Goal: Task Accomplishment & Management: Complete application form

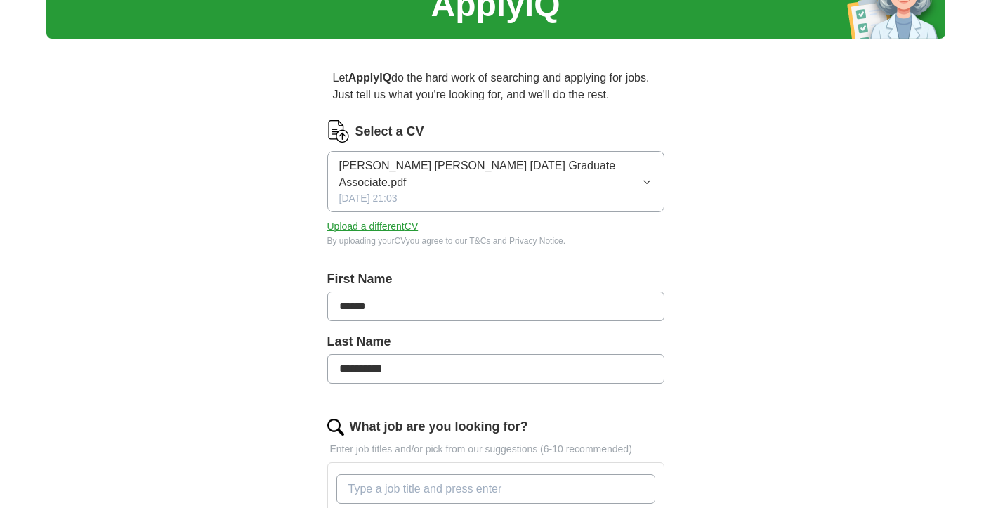
scroll to position [107, 0]
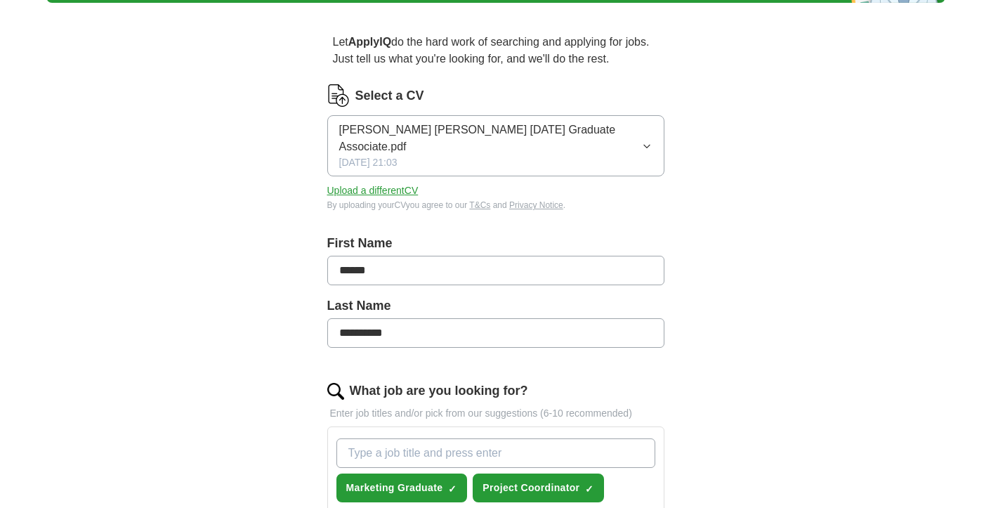
click at [646, 140] on icon "button" at bounding box center [647, 145] width 10 height 11
click at [393, 181] on div "Select a CV [PERSON_NAME] [PERSON_NAME] [DATE] Graduate Associate.pdf [DATE] 21…" at bounding box center [495, 147] width 337 height 127
click at [391, 183] on button "Upload a different CV" at bounding box center [372, 190] width 91 height 15
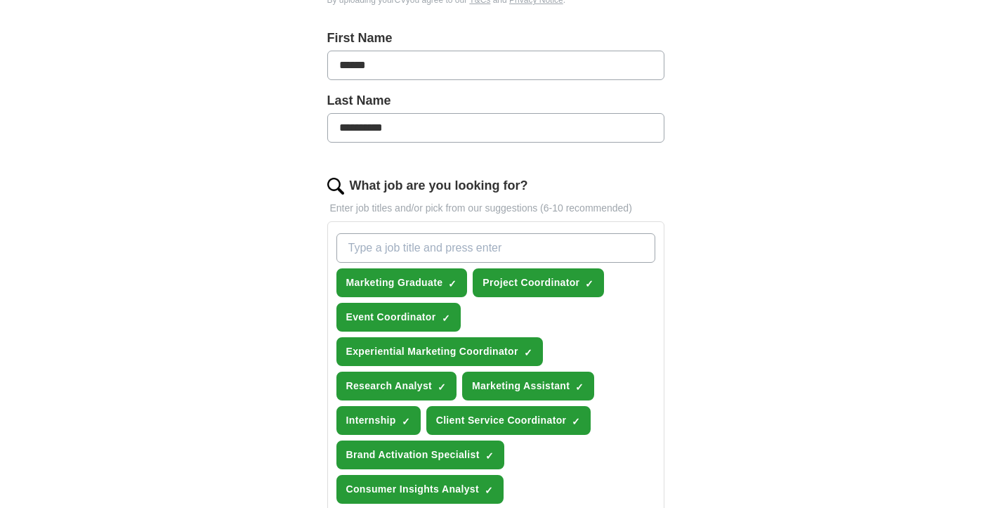
scroll to position [321, 0]
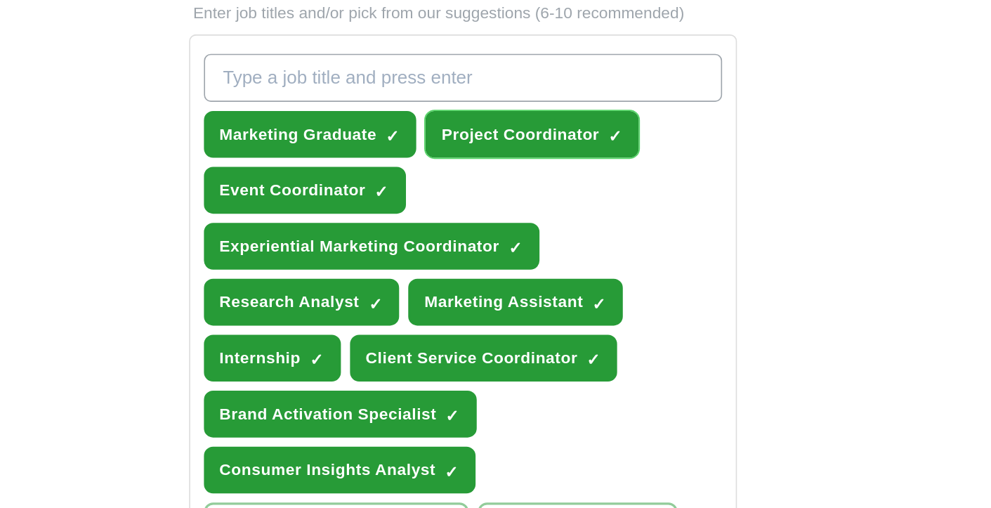
click at [575, 261] on span "Project Coordinator" at bounding box center [530, 257] width 97 height 15
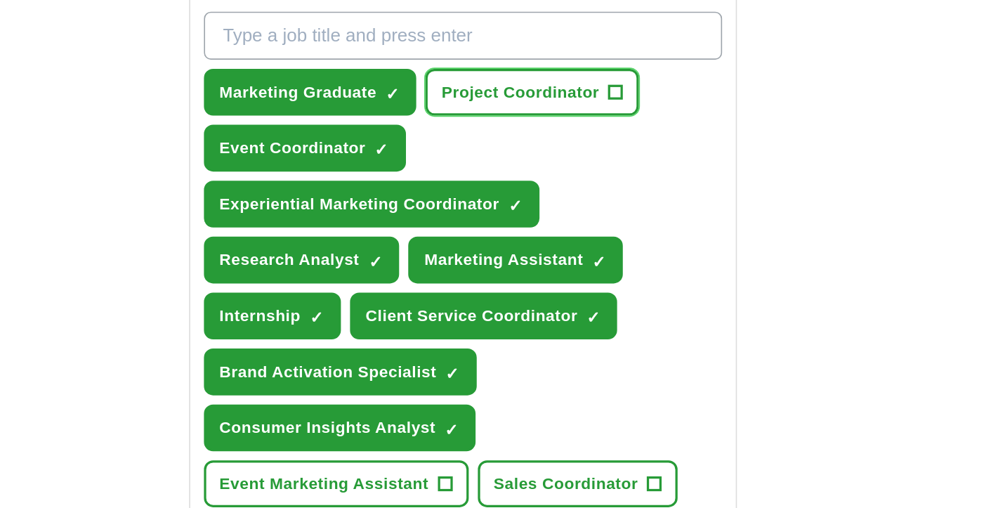
scroll to position [330, 0]
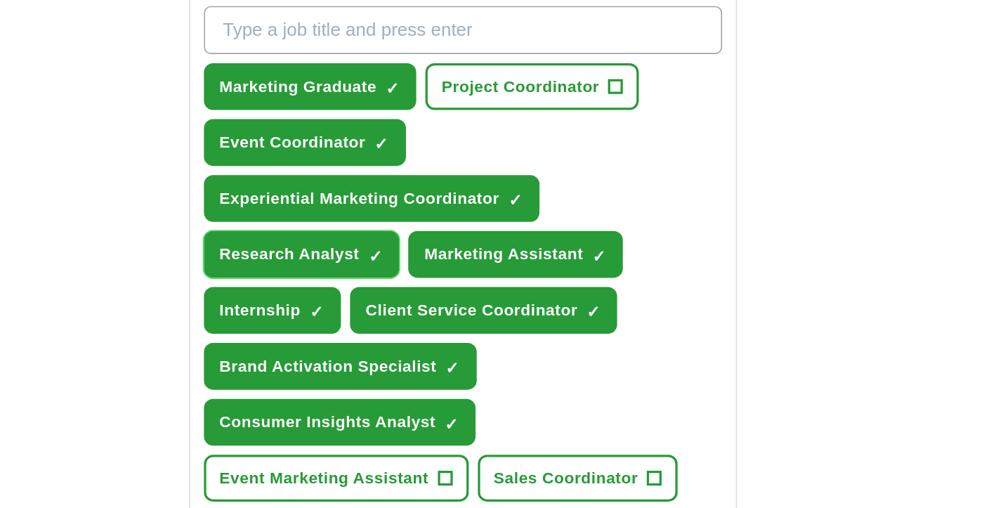
click at [414, 355] on span "Research Analyst" at bounding box center [389, 351] width 86 height 15
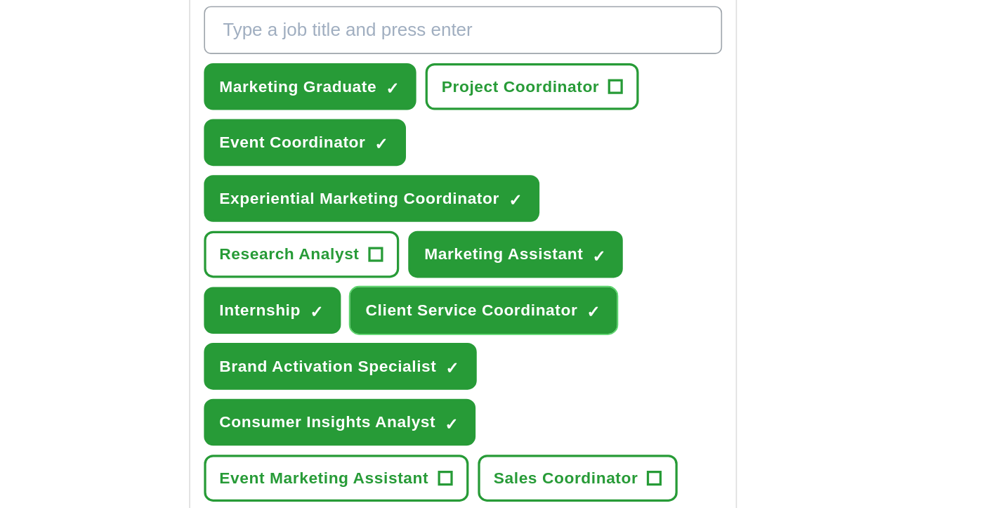
click at [494, 392] on span "Client Service Coordinator" at bounding box center [501, 385] width 131 height 15
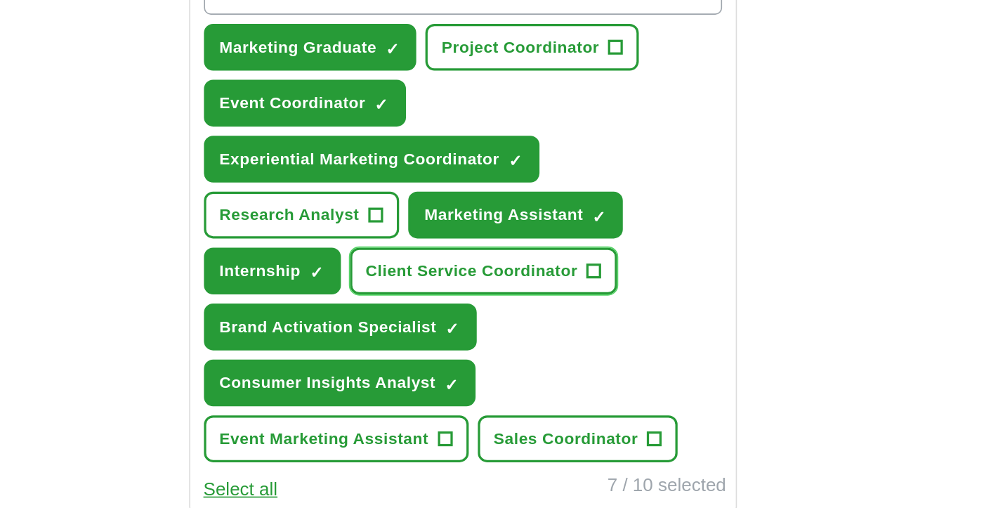
scroll to position [357, 0]
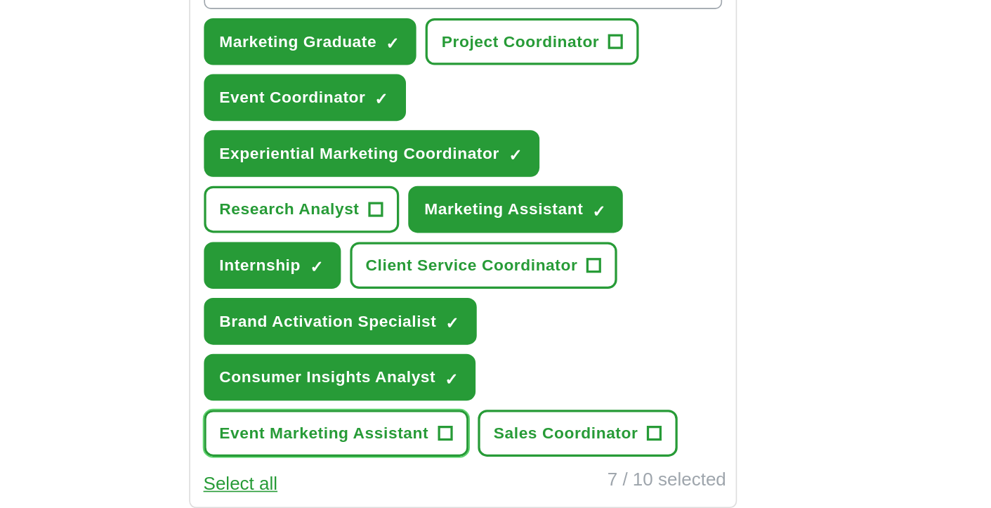
click at [473, 463] on span "Event Marketing Assistant" at bounding box center [410, 461] width 128 height 15
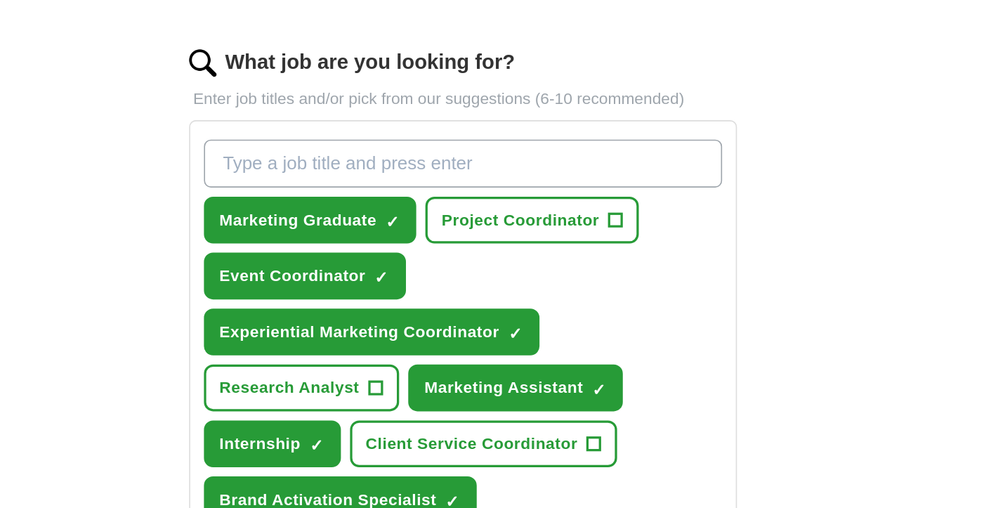
click at [463, 183] on input "What job are you looking for?" at bounding box center [495, 185] width 319 height 29
type input "account executive"
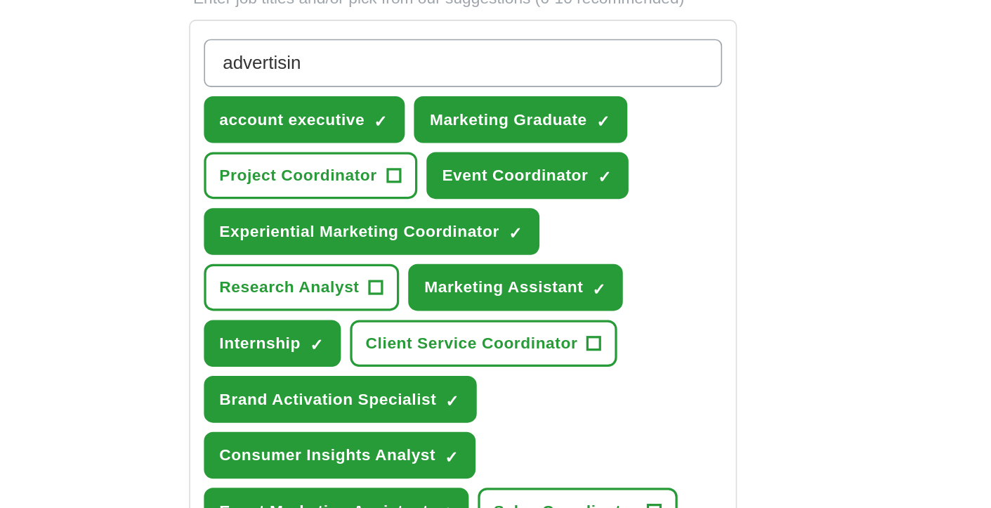
type input "advertising"
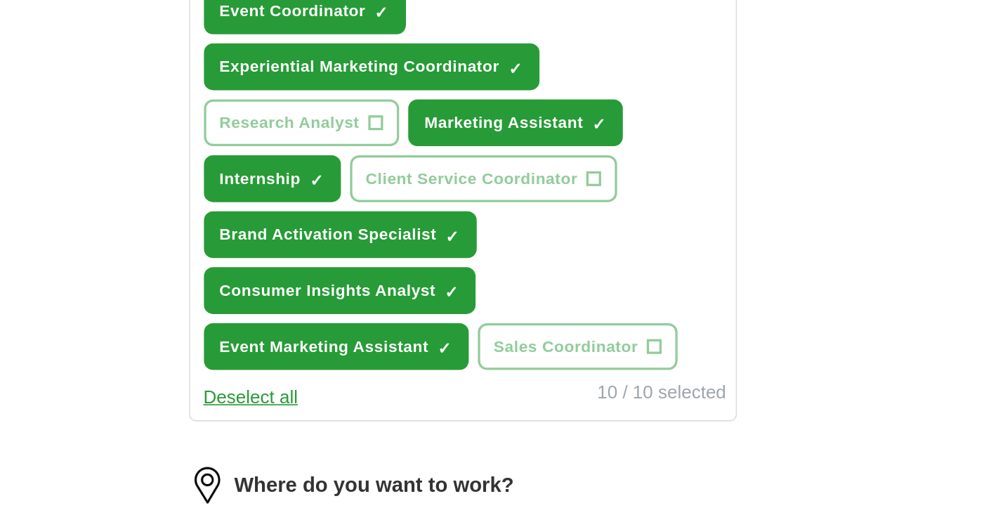
scroll to position [444, 0]
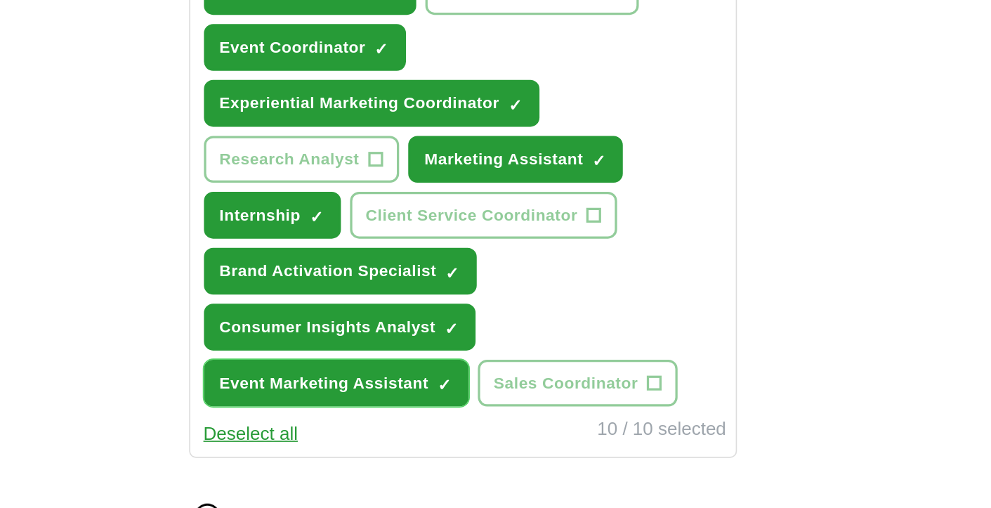
click at [460, 409] on span "Event Marketing Assistant" at bounding box center [410, 409] width 128 height 15
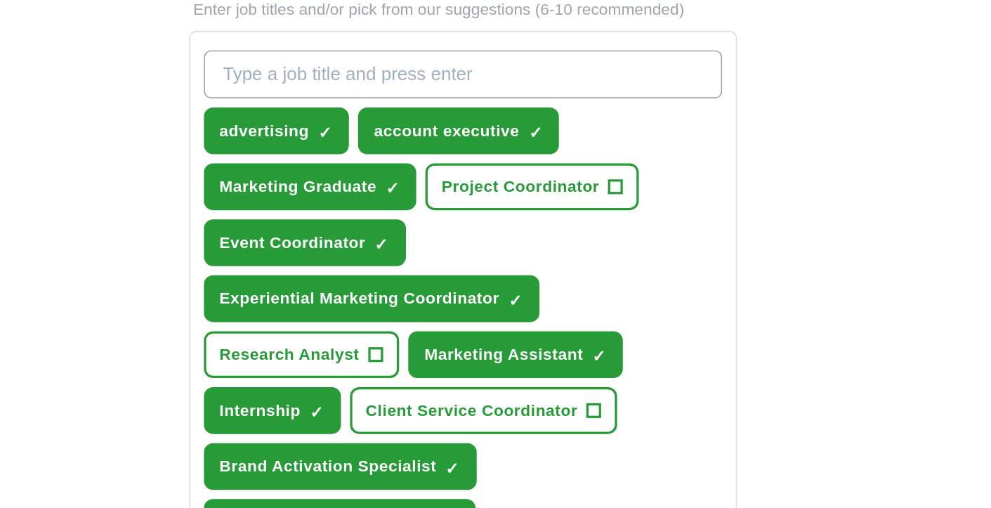
scroll to position [444, 0]
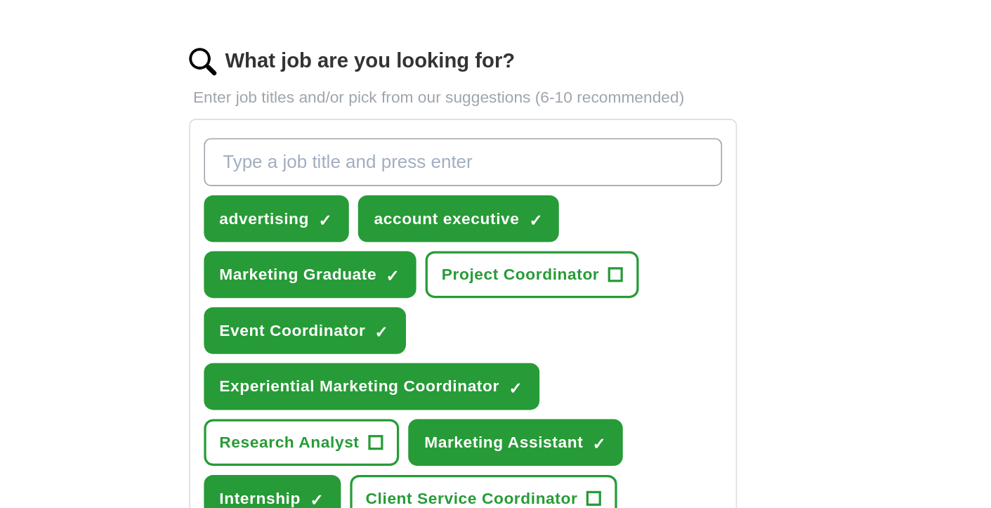
click at [459, 99] on input "What job are you looking for?" at bounding box center [495, 99] width 319 height 29
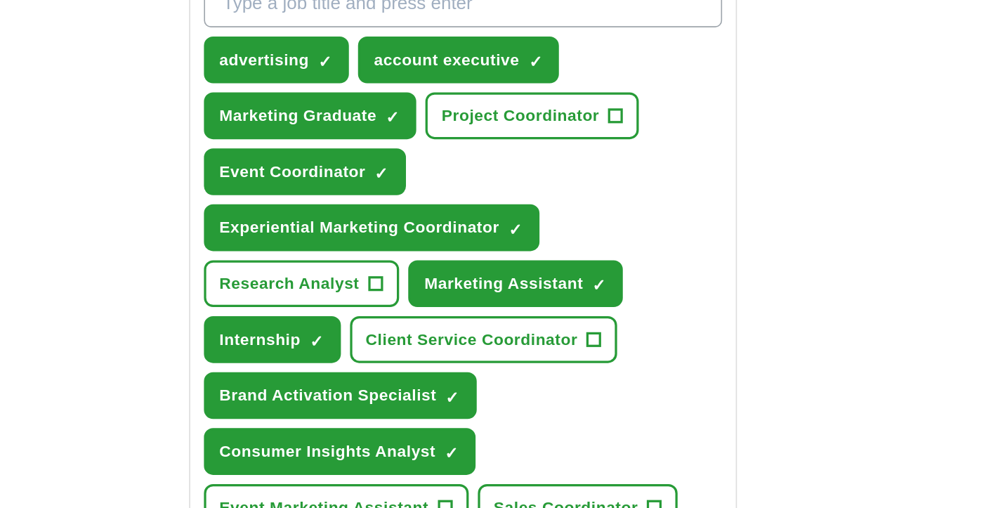
type input "j"
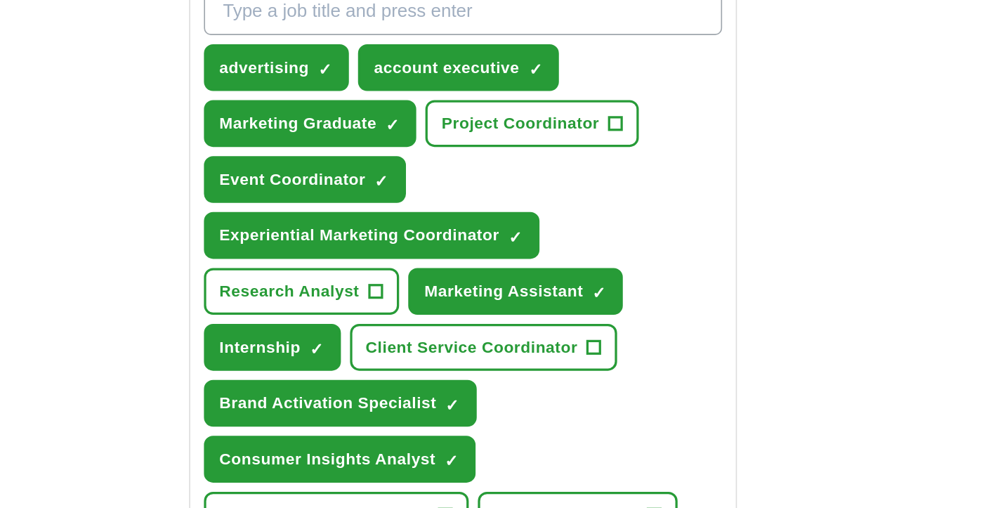
scroll to position [442, 0]
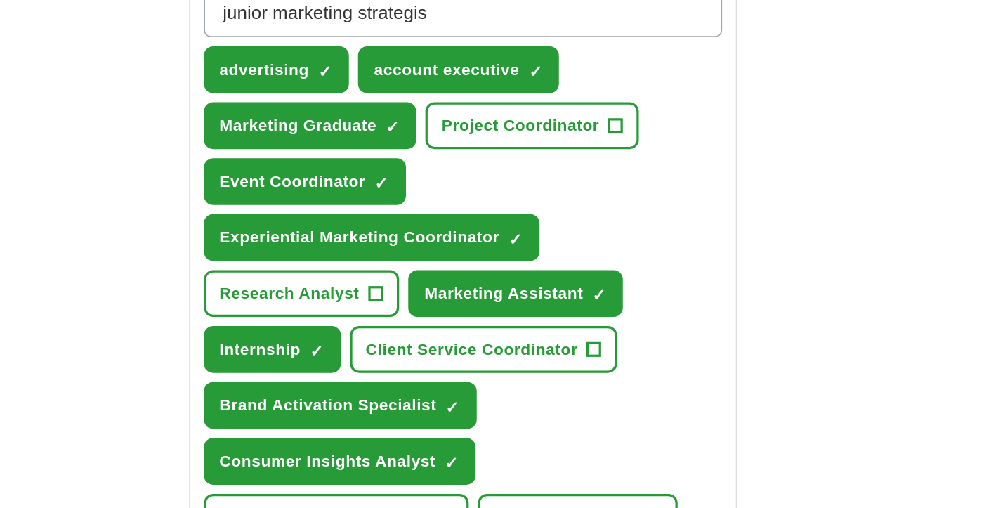
type input "junior marketing strategist"
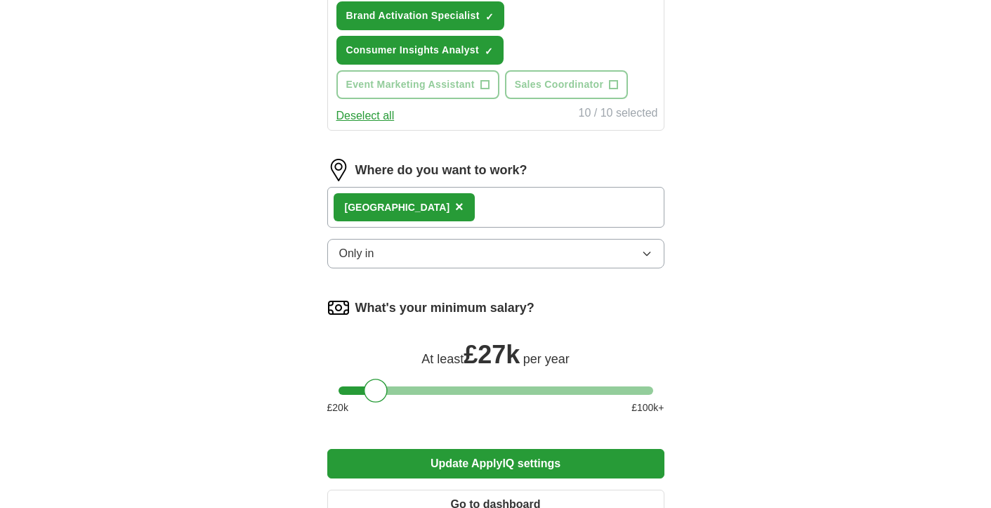
scroll to position [805, 0]
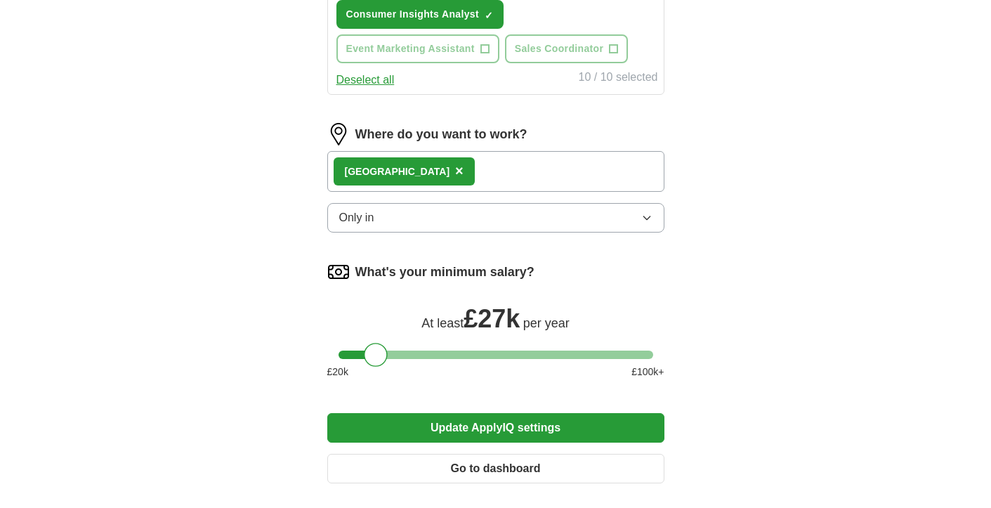
click at [487, 233] on div "Where do you want to work? [GEOGRAPHIC_DATA] × Only in" at bounding box center [495, 183] width 337 height 121
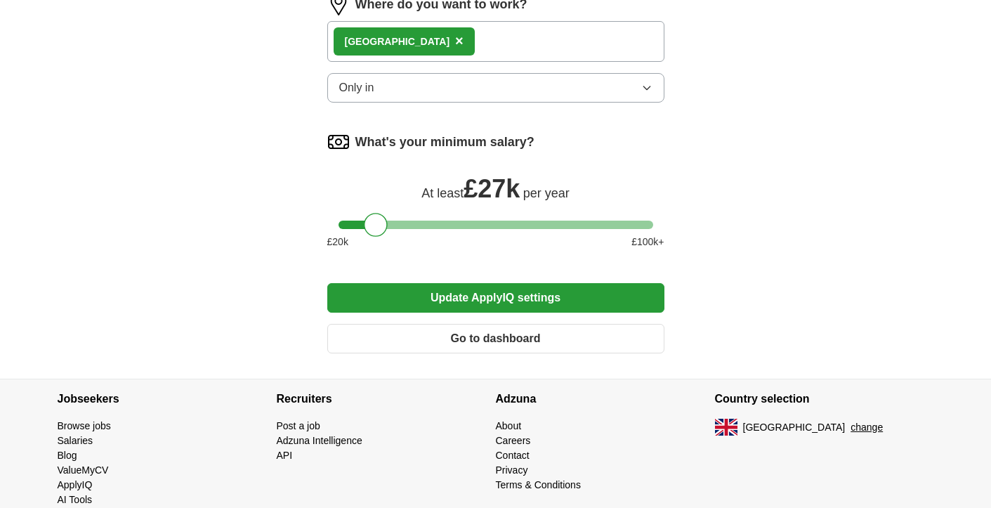
scroll to position [946, 0]
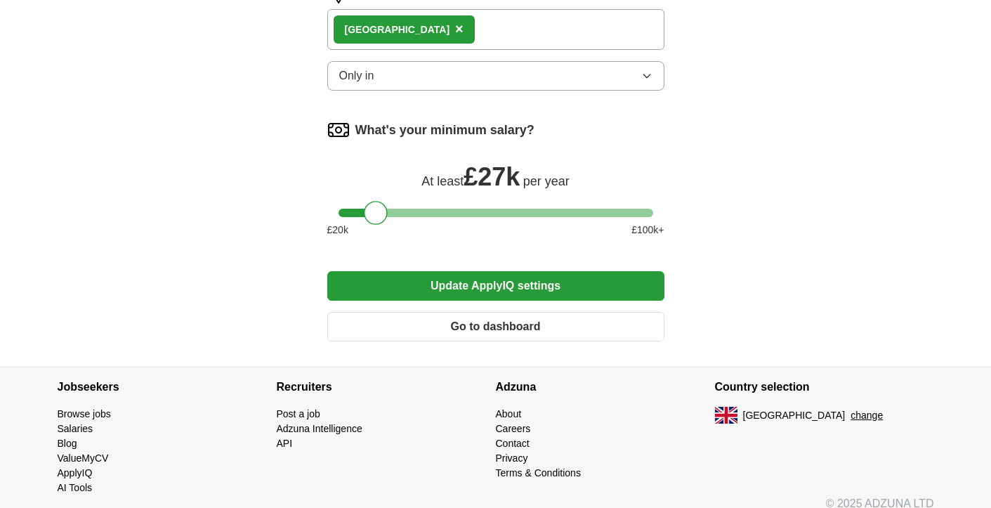
click at [489, 283] on button "Update ApplyIQ settings" at bounding box center [495, 285] width 337 height 29
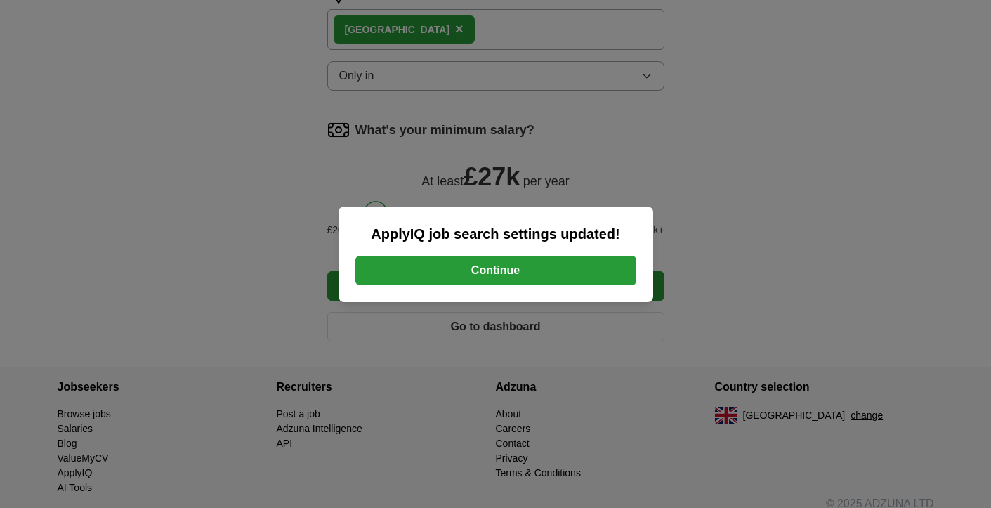
click at [524, 273] on button "Continue" at bounding box center [495, 270] width 281 height 29
